Goal: Information Seeking & Learning: Learn about a topic

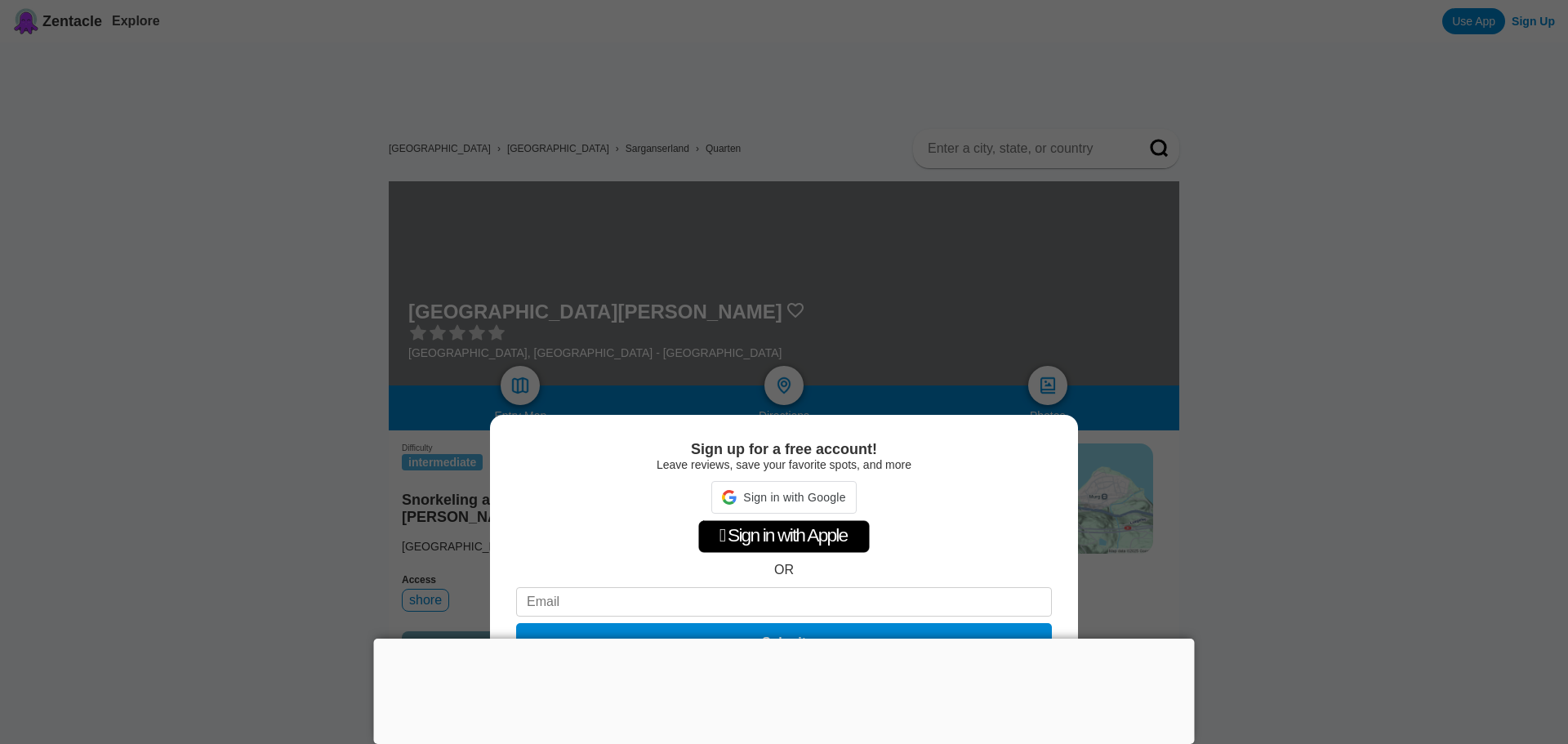
click at [341, 514] on div "Sign up for a free account! Leave reviews, save your favorite spots, and more S…" at bounding box center [784, 372] width 1568 height 744
click at [1323, 556] on div "Sign up for a free account! Leave reviews, save your favorite spots, and more …" at bounding box center [784, 372] width 1568 height 744
click at [1217, 568] on div "Sign up for a free account! Leave reviews, save your favorite spots, and more …" at bounding box center [784, 372] width 1568 height 744
